Goal: Information Seeking & Learning: Learn about a topic

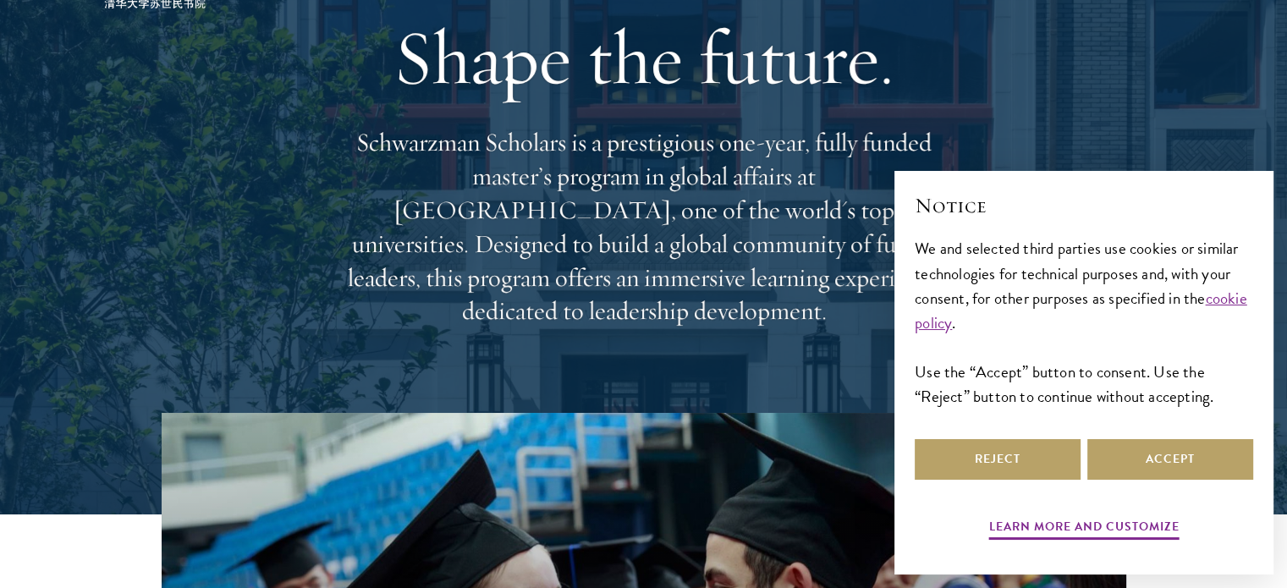
scroll to position [122, 0]
click at [1151, 464] on button "Accept" at bounding box center [1170, 459] width 166 height 41
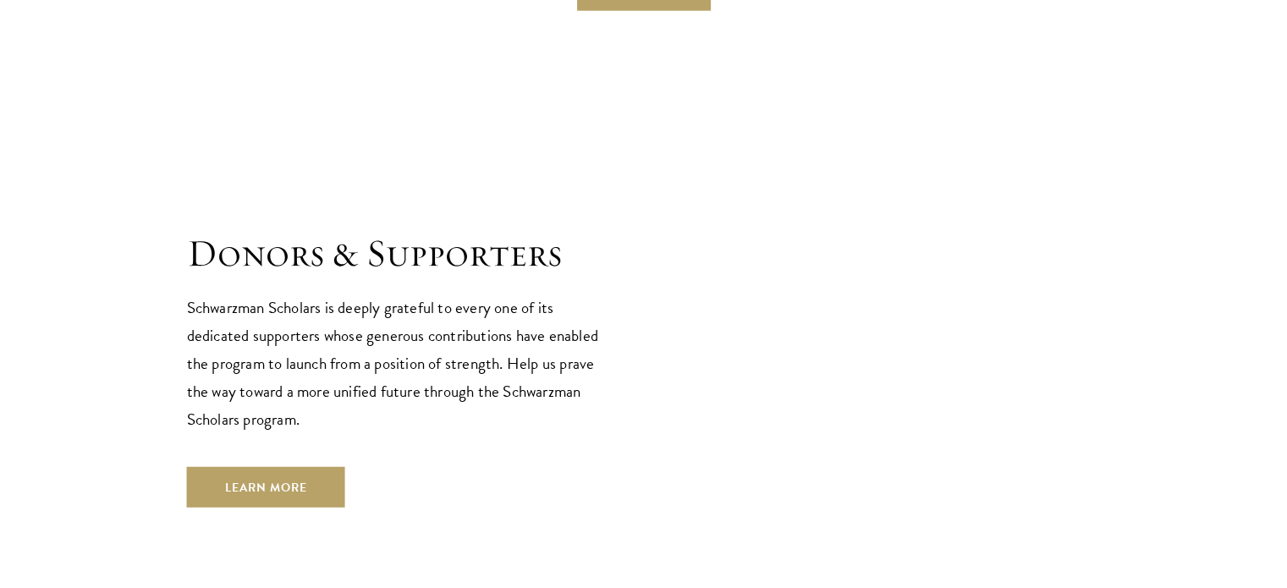
scroll to position [4418, 0]
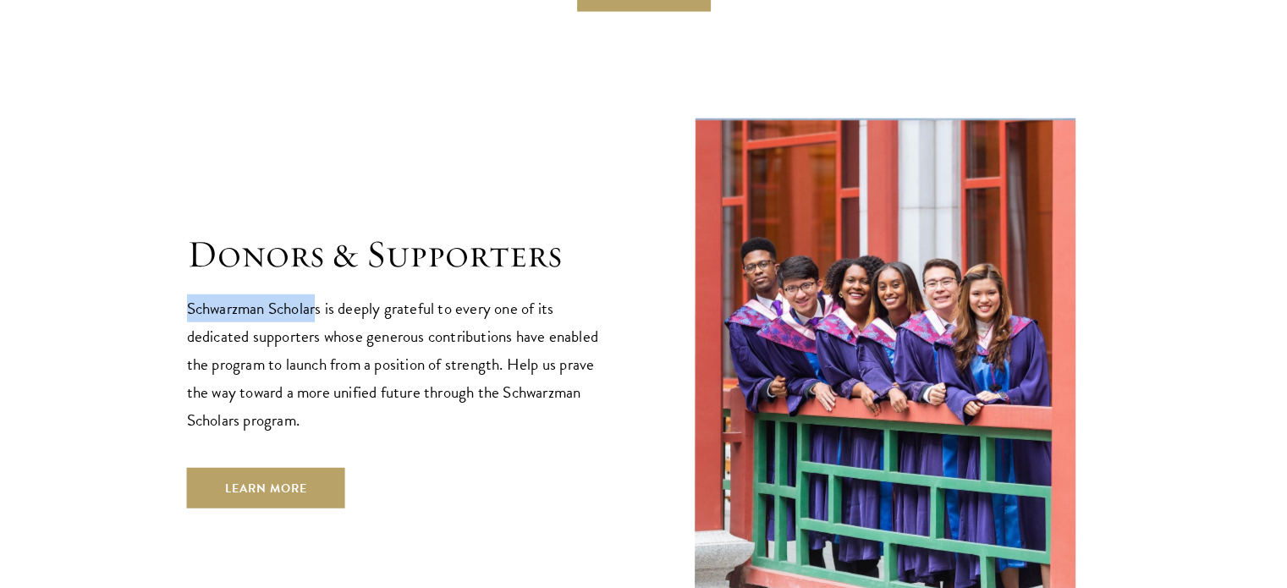
drag, startPoint x: 184, startPoint y: 239, endPoint x: 319, endPoint y: 233, distance: 134.6
click at [319, 233] on section "Donors & Supporters Schwarzman Scholars is deeply grateful to every one of its …" at bounding box center [643, 369] width 1287 height 513
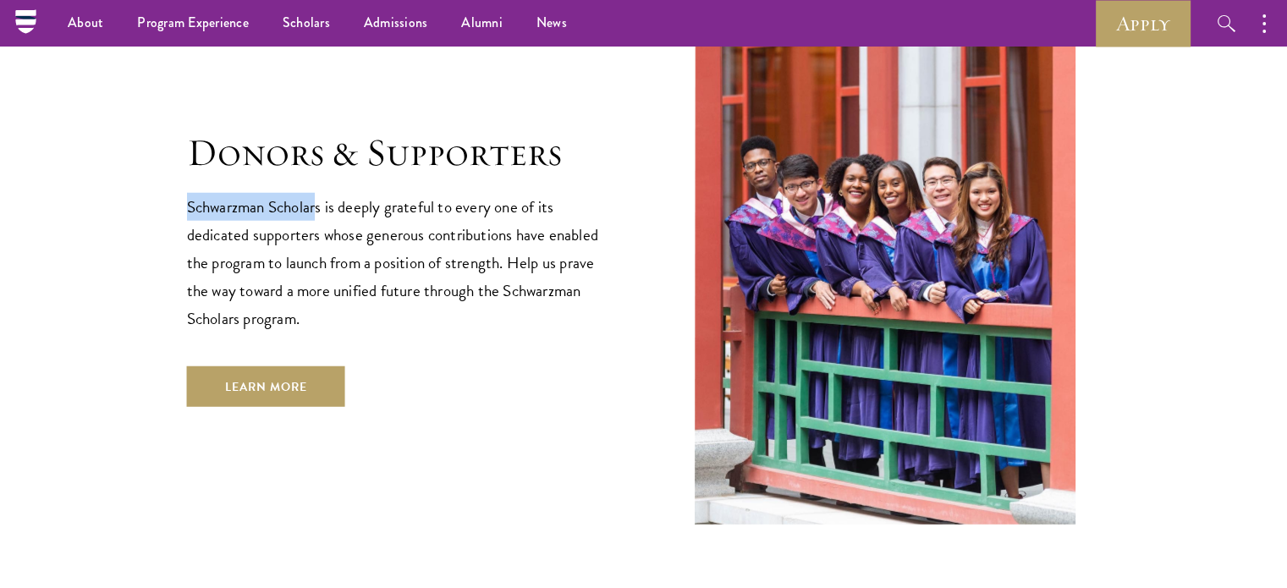
scroll to position [4510, 0]
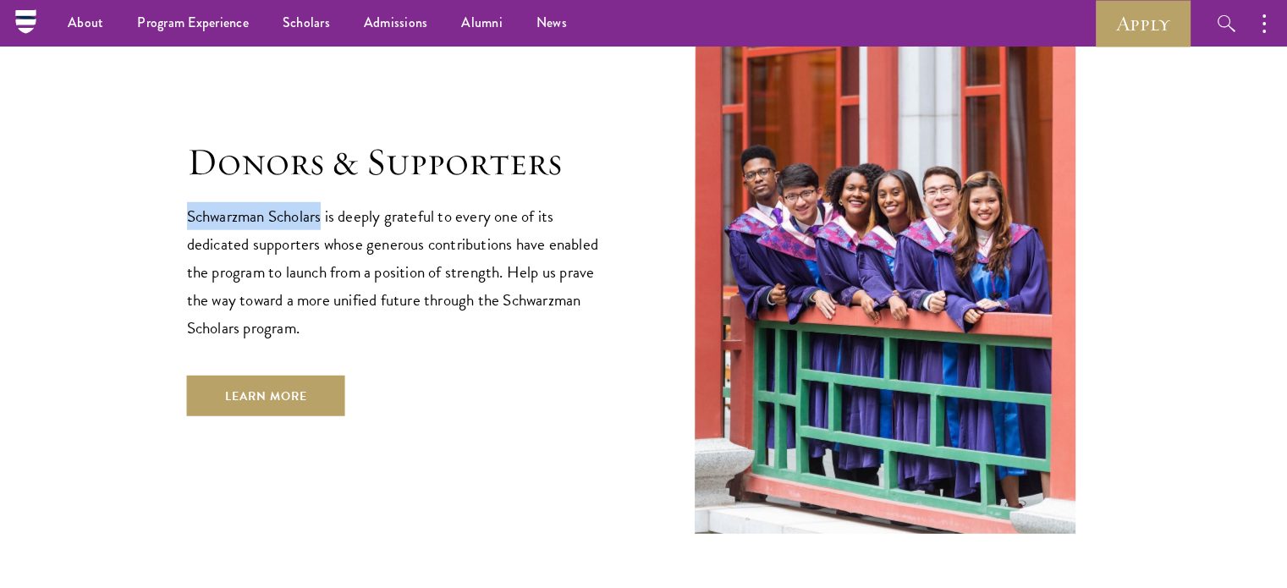
drag, startPoint x: 324, startPoint y: 147, endPoint x: 158, endPoint y: 158, distance: 166.2
click at [158, 158] on section "Donors & Supporters Schwarzman Scholars is deeply grateful to every one of its …" at bounding box center [643, 277] width 1287 height 513
copy p "Schwarzman Scholars"
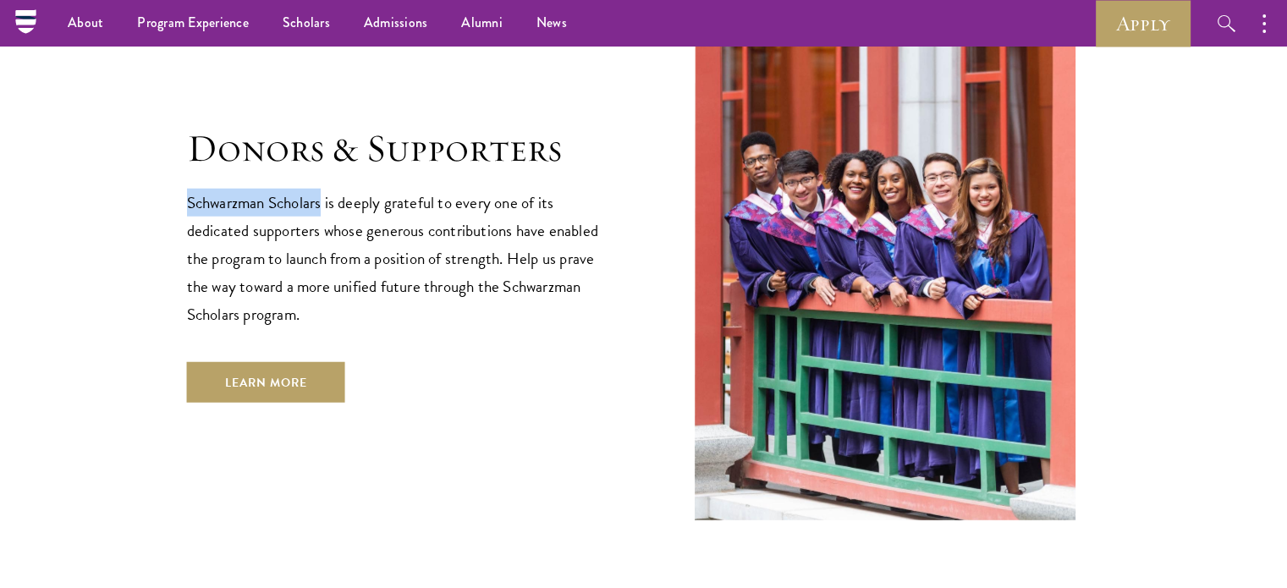
scroll to position [4524, 0]
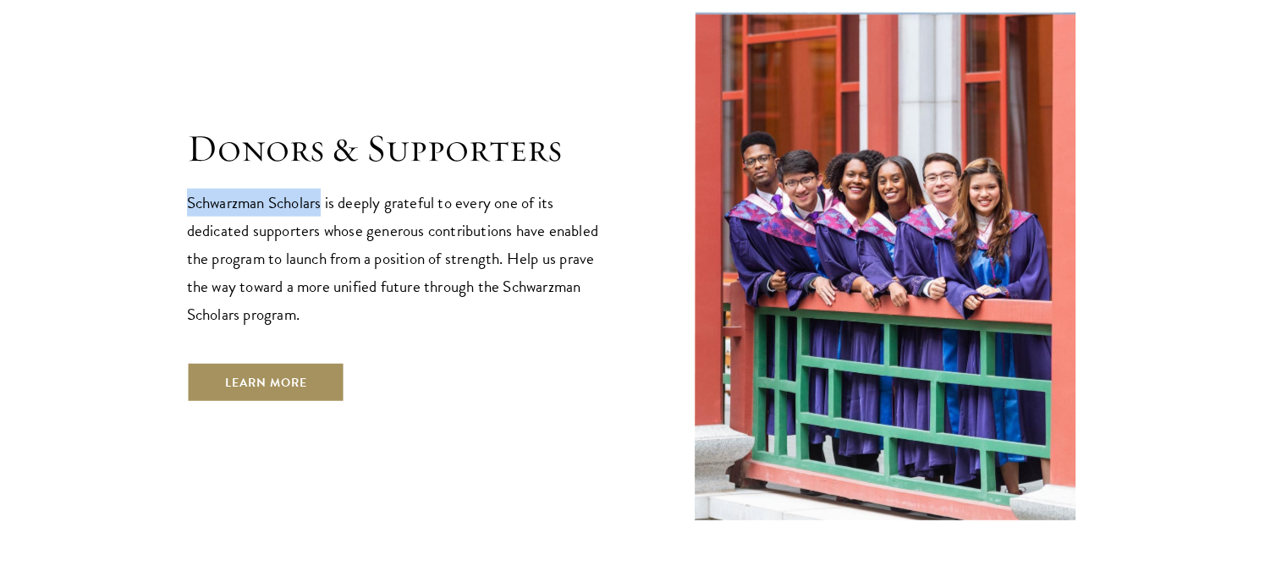
click at [323, 362] on link "Learn More" at bounding box center [266, 382] width 158 height 41
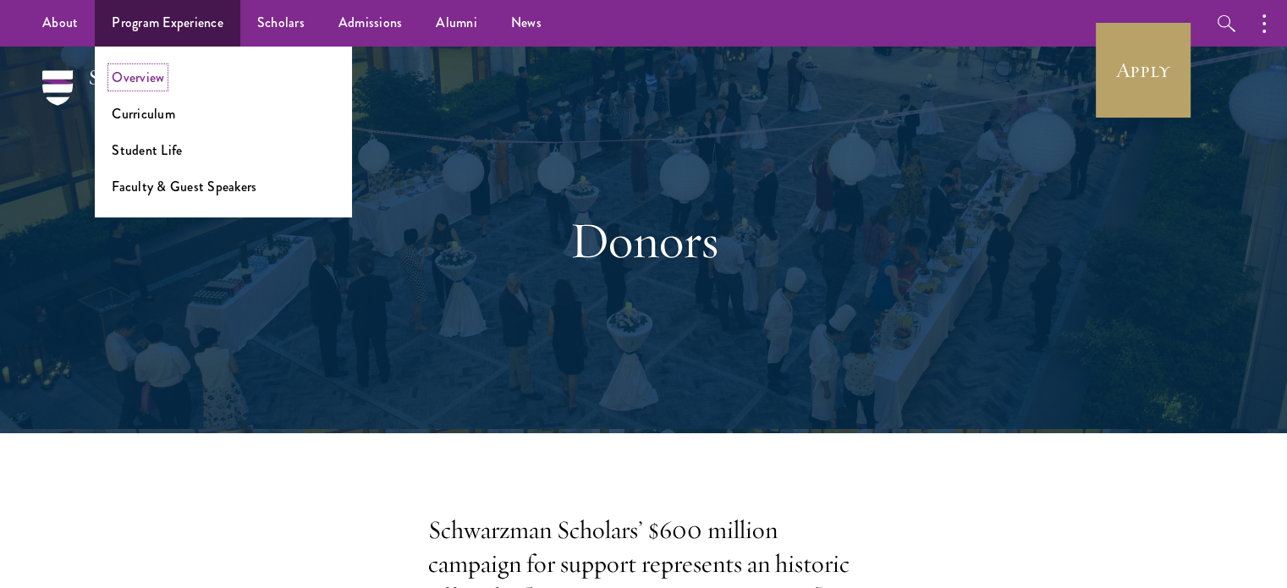
click at [156, 81] on link "Overview" at bounding box center [138, 77] width 52 height 19
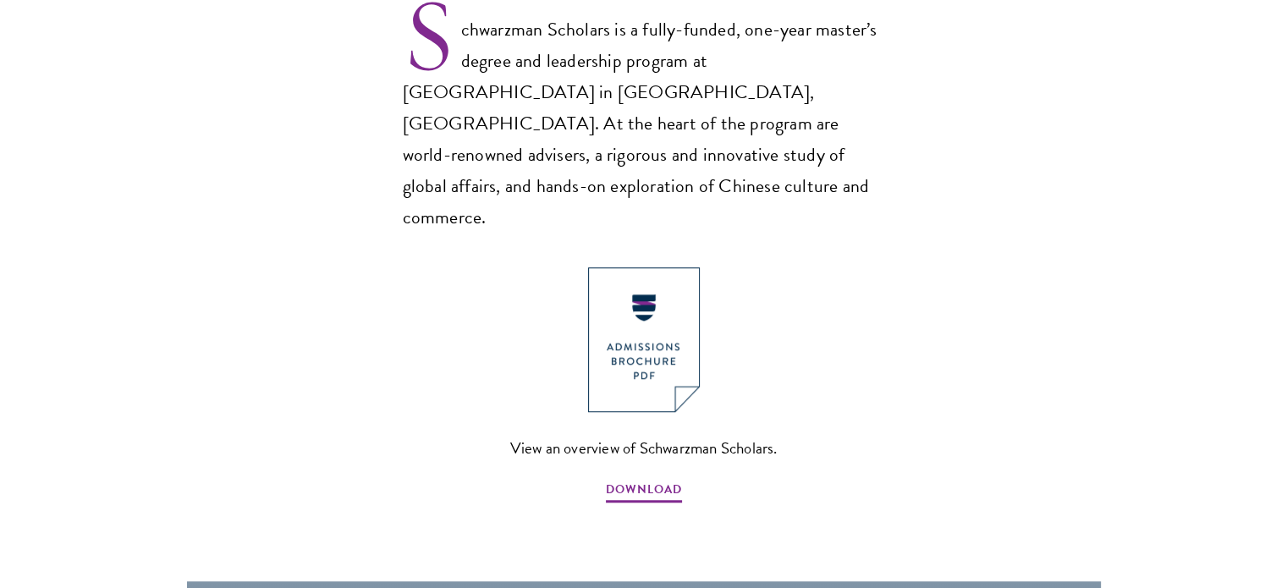
scroll to position [1171, 0]
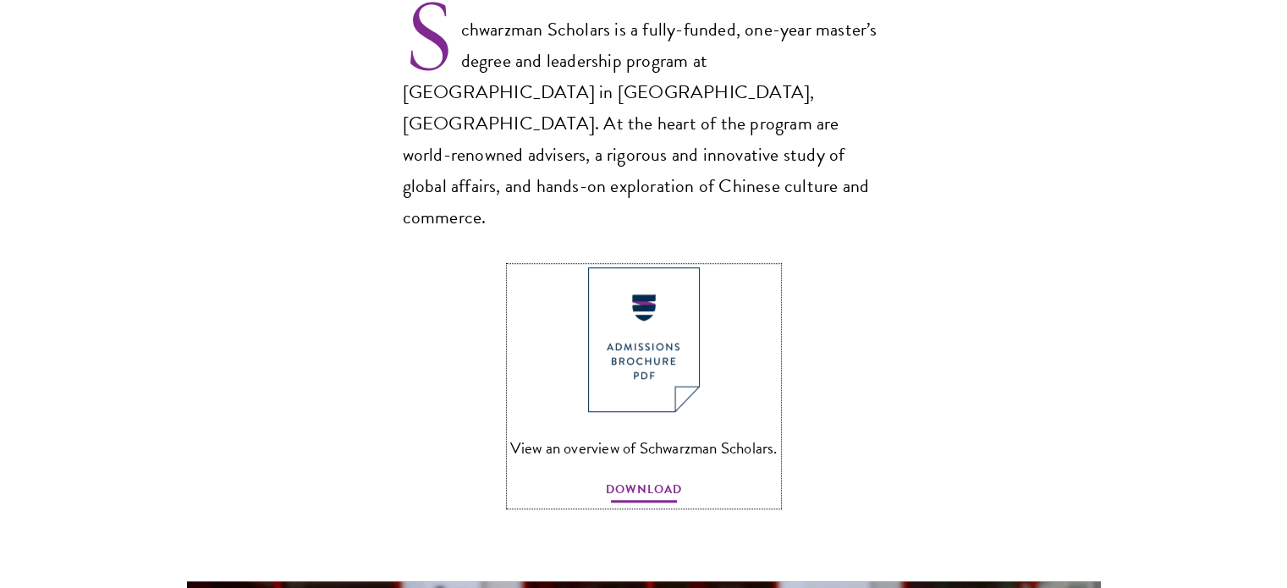
click at [669, 479] on span "DOWNLOAD" at bounding box center [644, 492] width 76 height 26
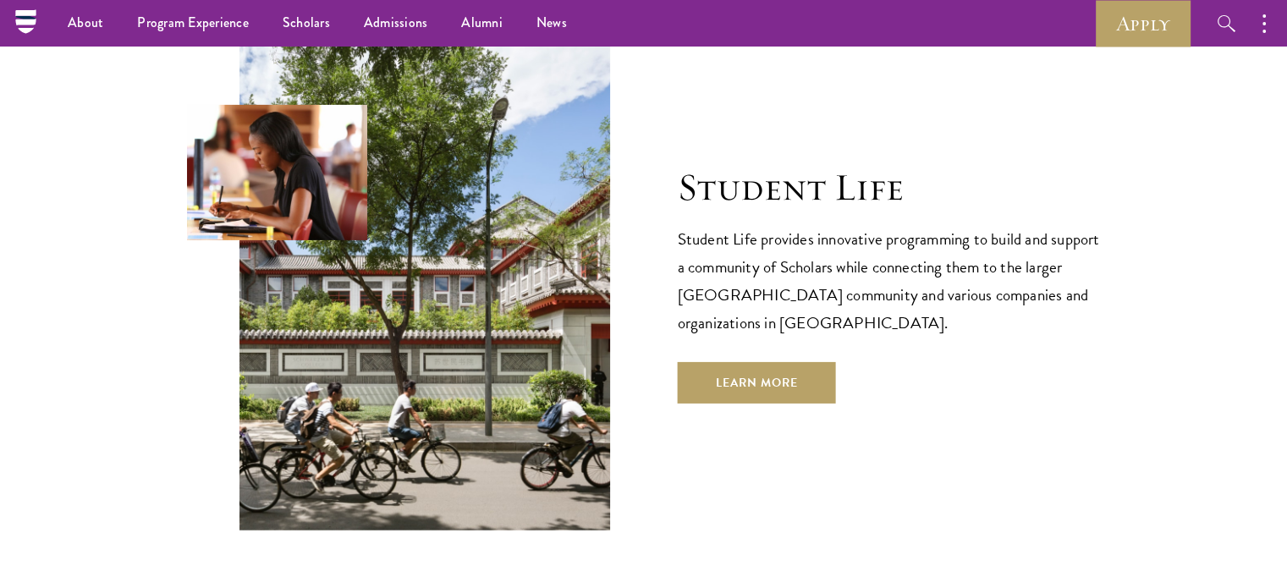
scroll to position [5556, 0]
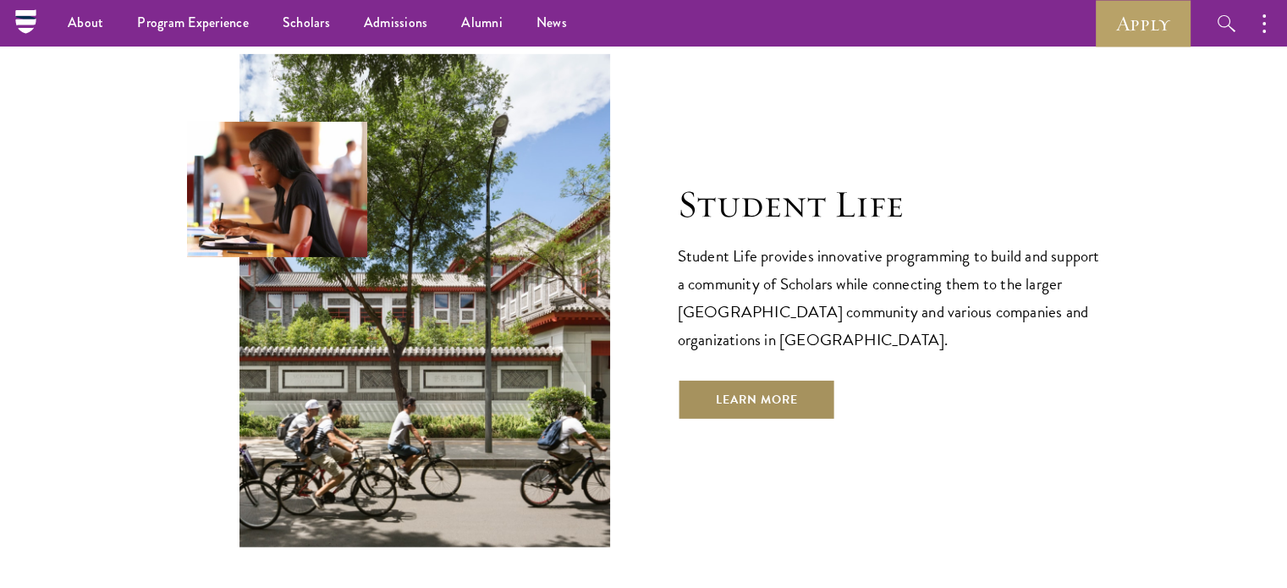
click at [771, 379] on link "Learn More" at bounding box center [757, 399] width 158 height 41
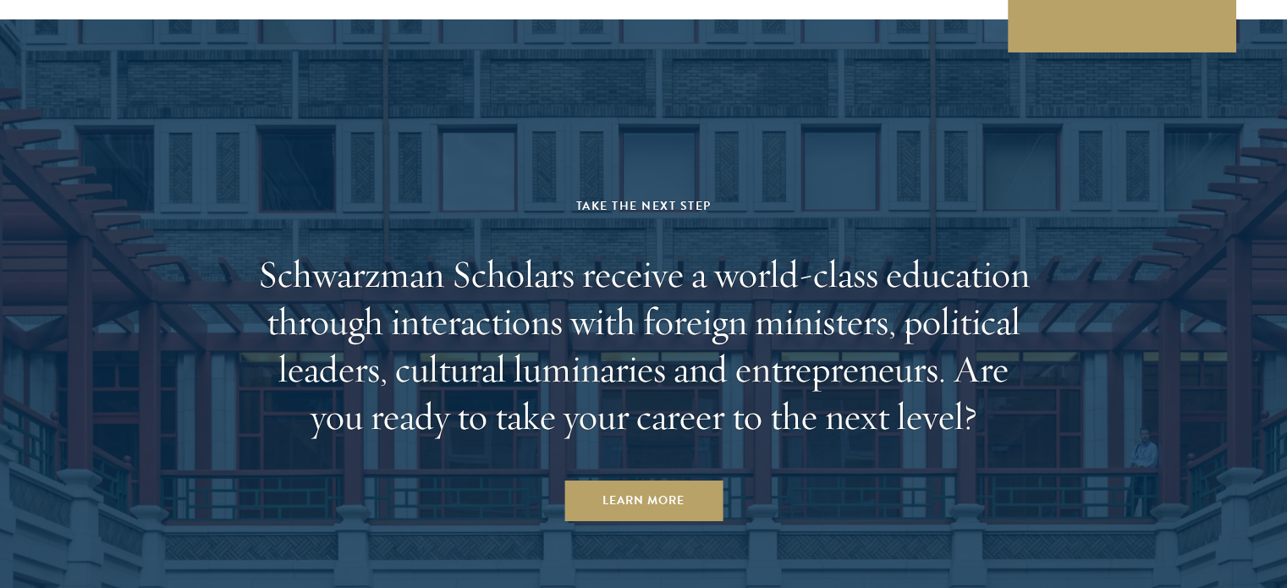
scroll to position [6534, 0]
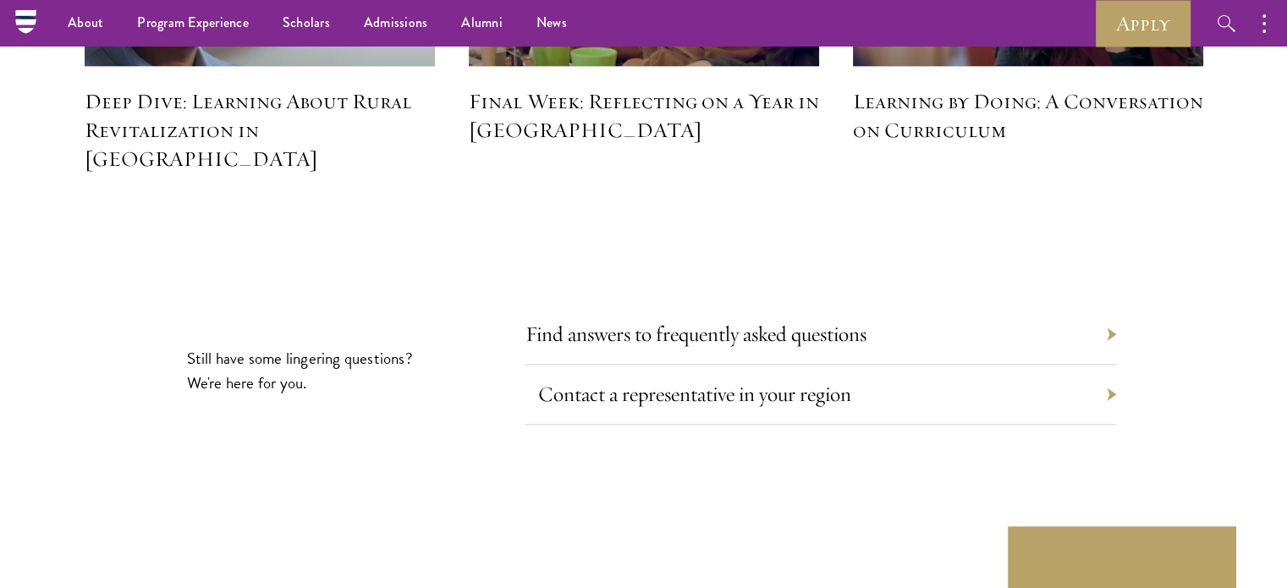
scroll to position [7769, 0]
click at [733, 381] on link "Contact a representative in your region" at bounding box center [693, 394] width 313 height 26
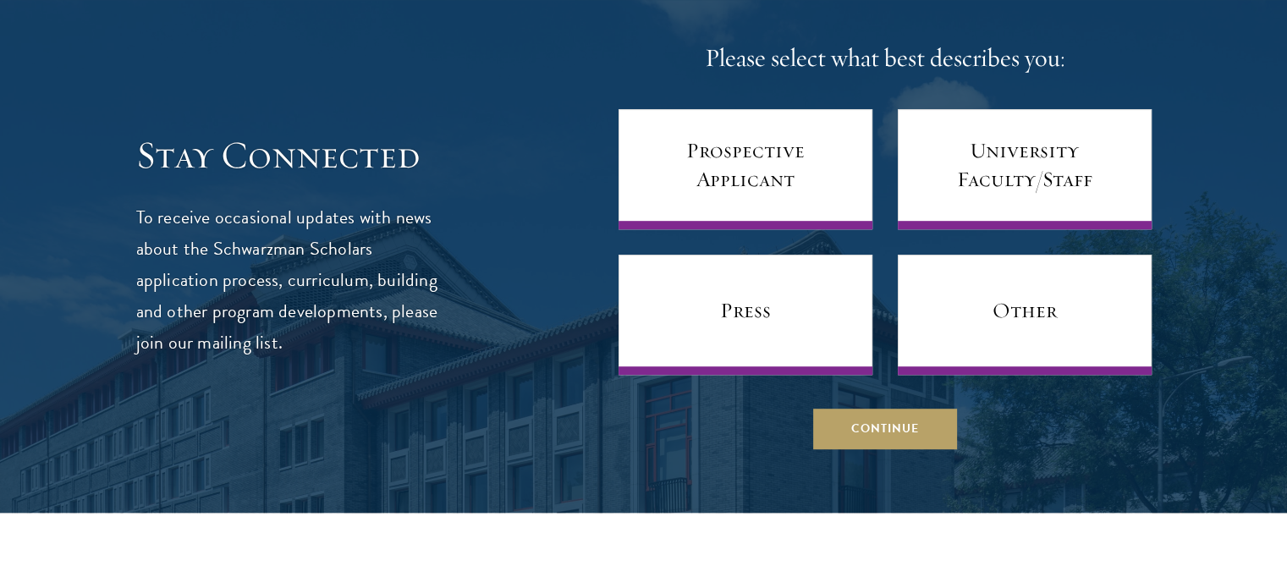
scroll to position [1025, 0]
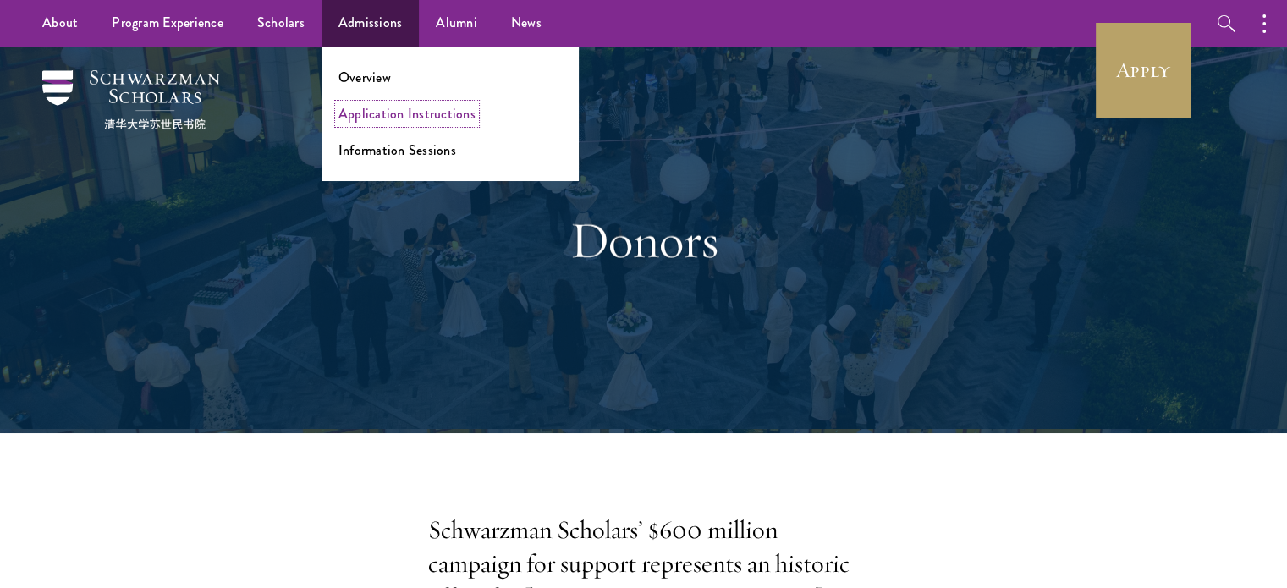
click at [388, 120] on link "Application Instructions" at bounding box center [406, 113] width 137 height 19
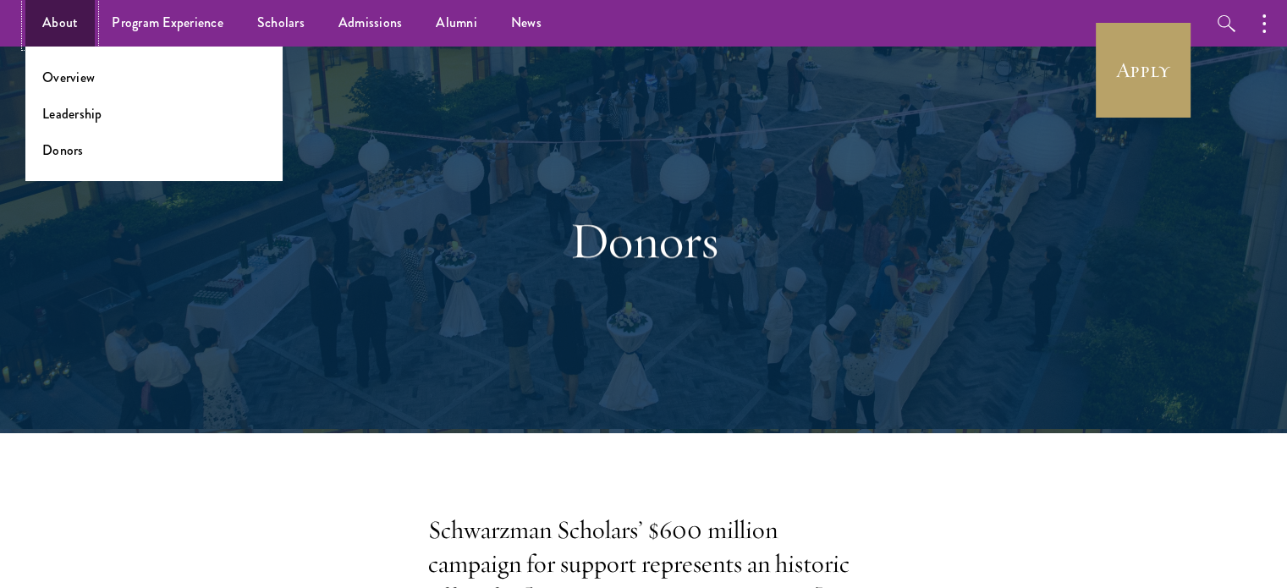
click at [55, 24] on link "About" at bounding box center [59, 23] width 69 height 47
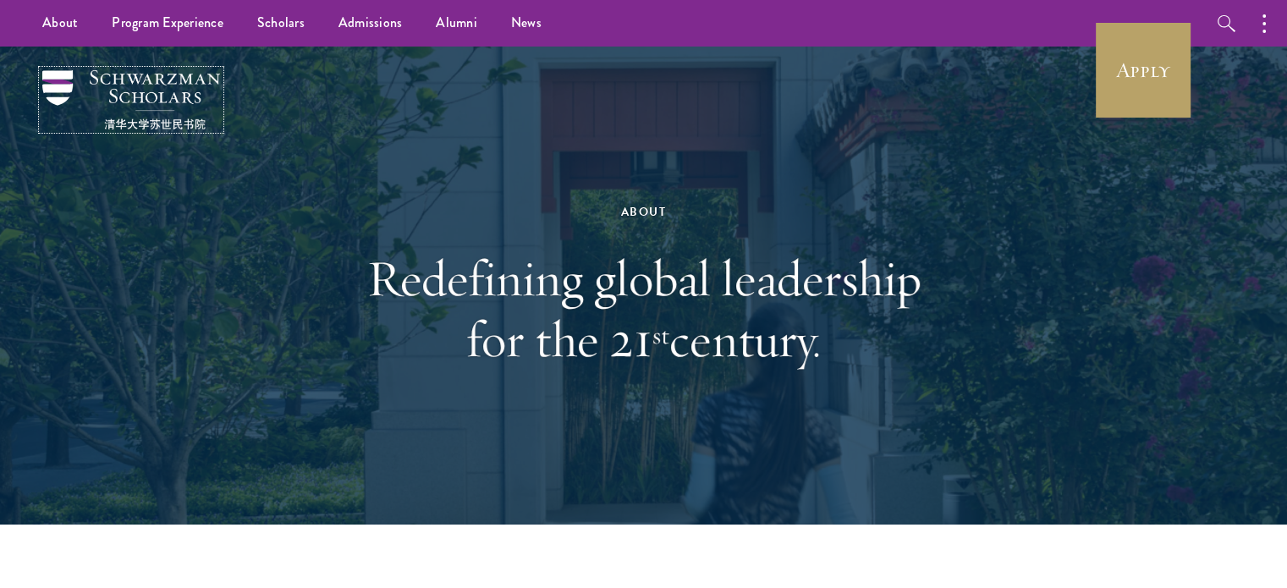
click at [153, 80] on img at bounding box center [131, 99] width 178 height 59
